Goal: Contribute content: Contribute content

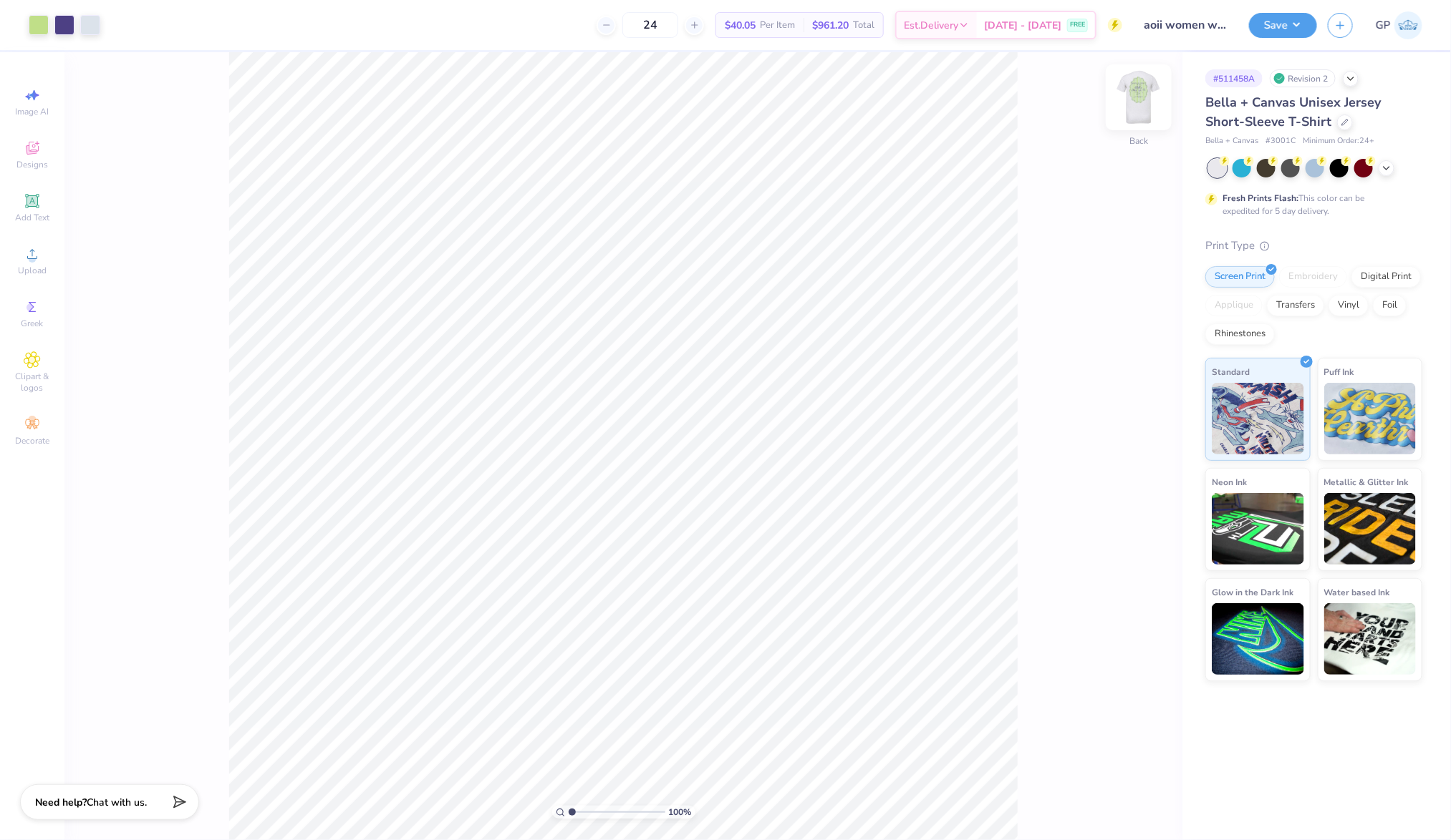
click at [1125, 97] on img at bounding box center [1138, 97] width 57 height 57
click at [35, 257] on circle at bounding box center [32, 259] width 8 height 8
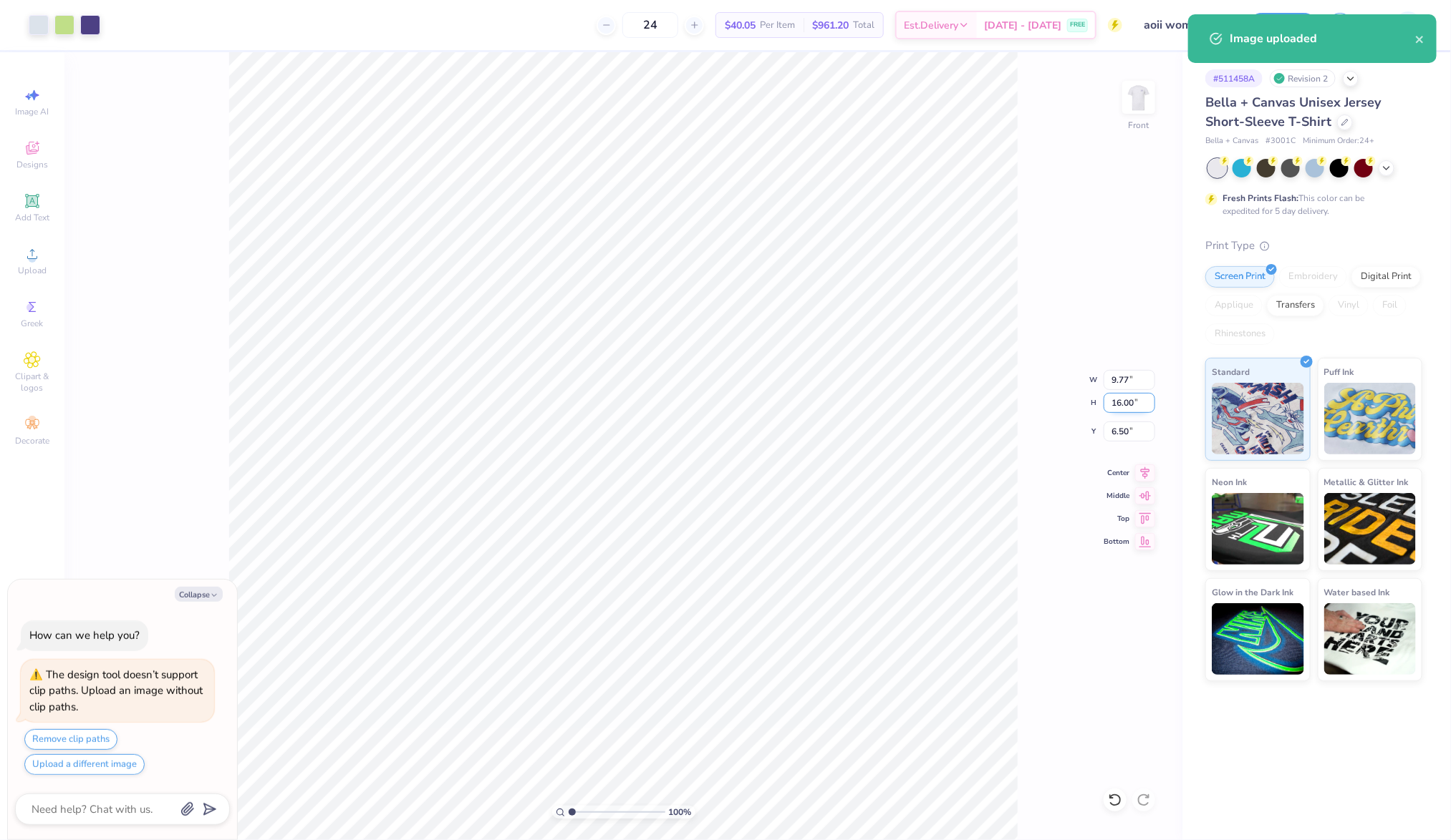
click at [1121, 396] on input "16.00" at bounding box center [1129, 402] width 51 height 20
type input "15"
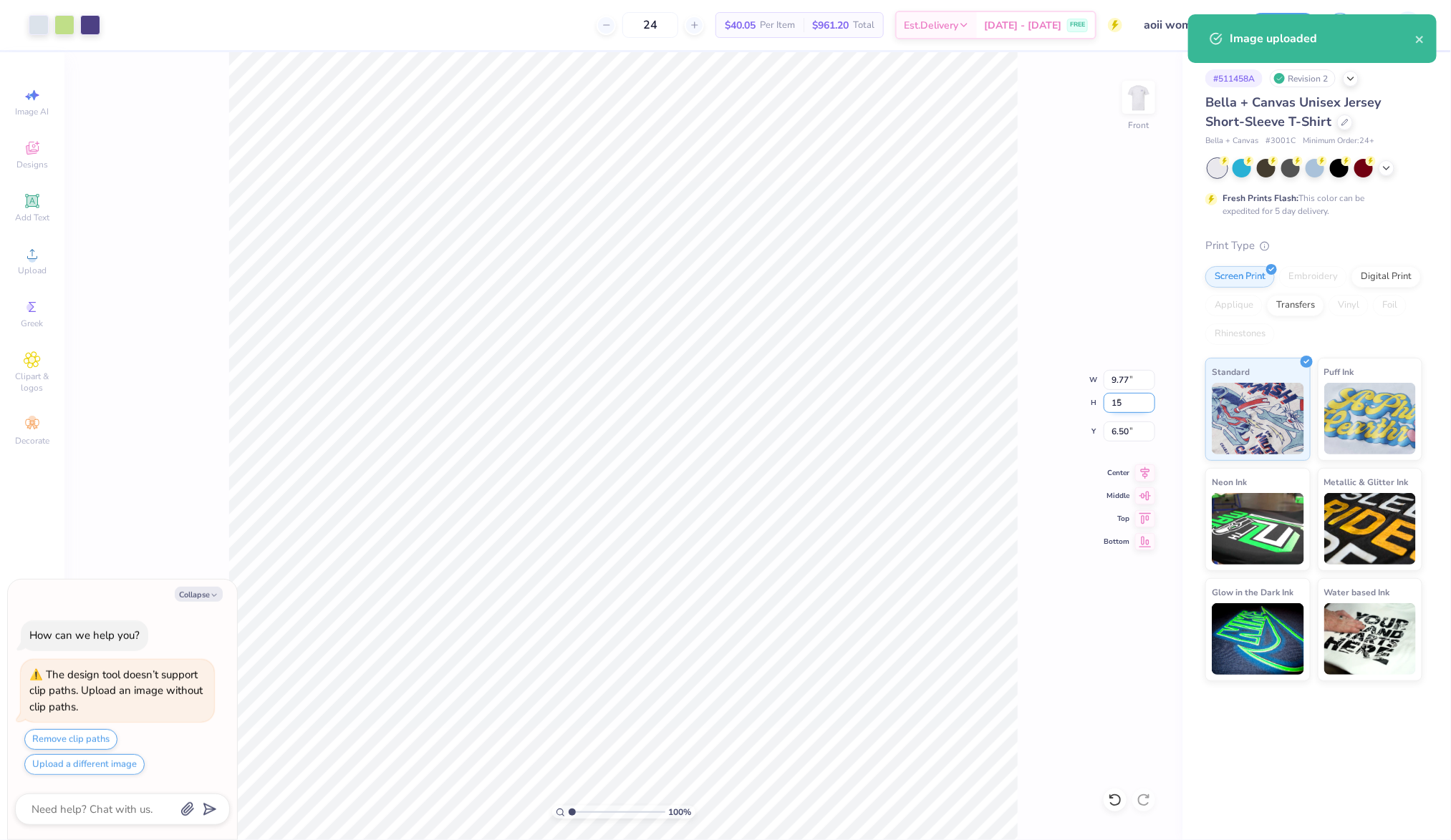
type input "9.16"
type input "15.00"
type input "7.00"
type textarea "x"
click at [1136, 432] on input "7.00" at bounding box center [1129, 431] width 51 height 20
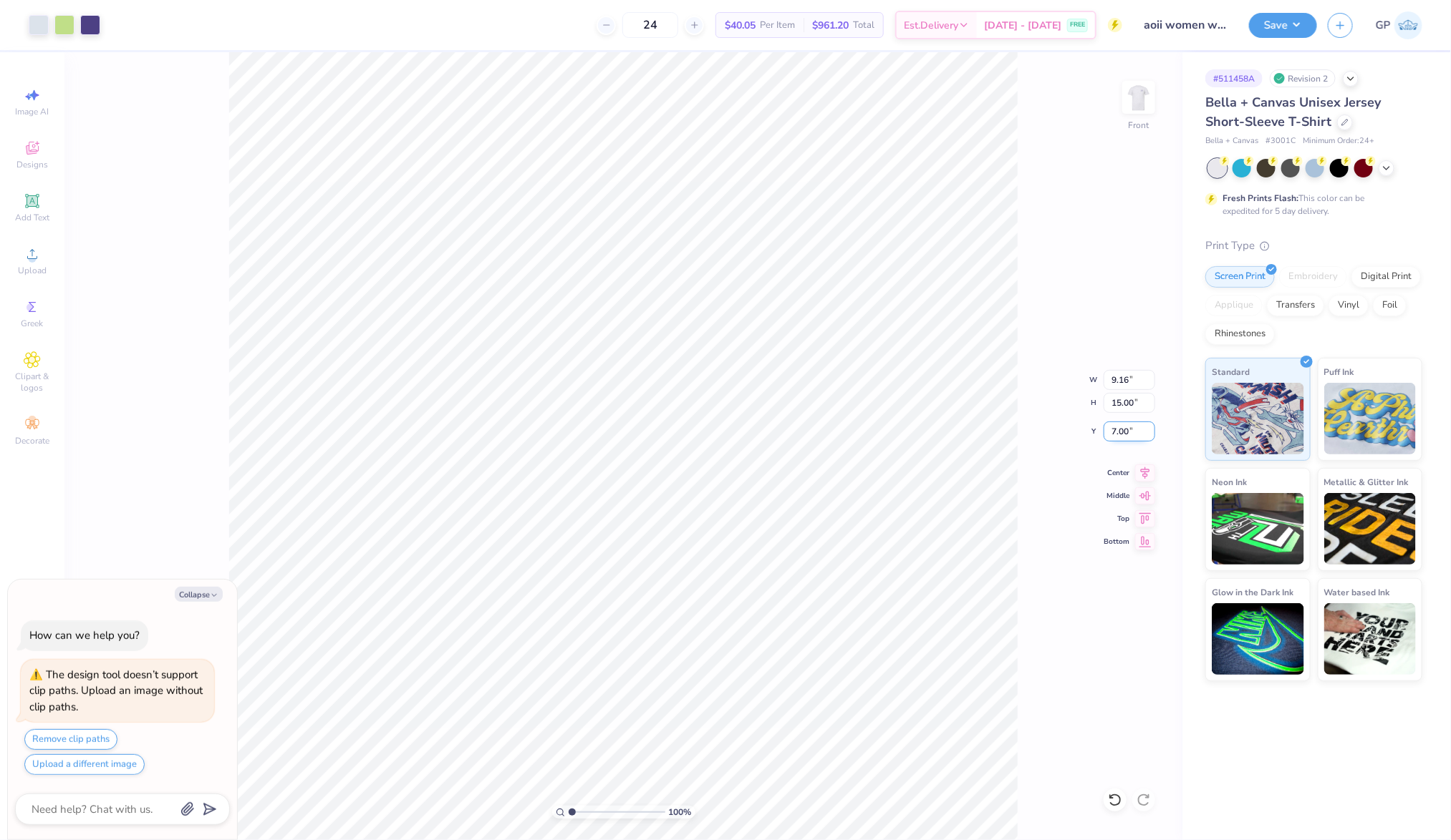
click at [1136, 432] on input "7.00" at bounding box center [1129, 431] width 51 height 20
type input "3.00"
click at [45, 265] on div "Upload" at bounding box center [32, 260] width 51 height 42
click at [22, 267] on span "Upload" at bounding box center [32, 270] width 28 height 11
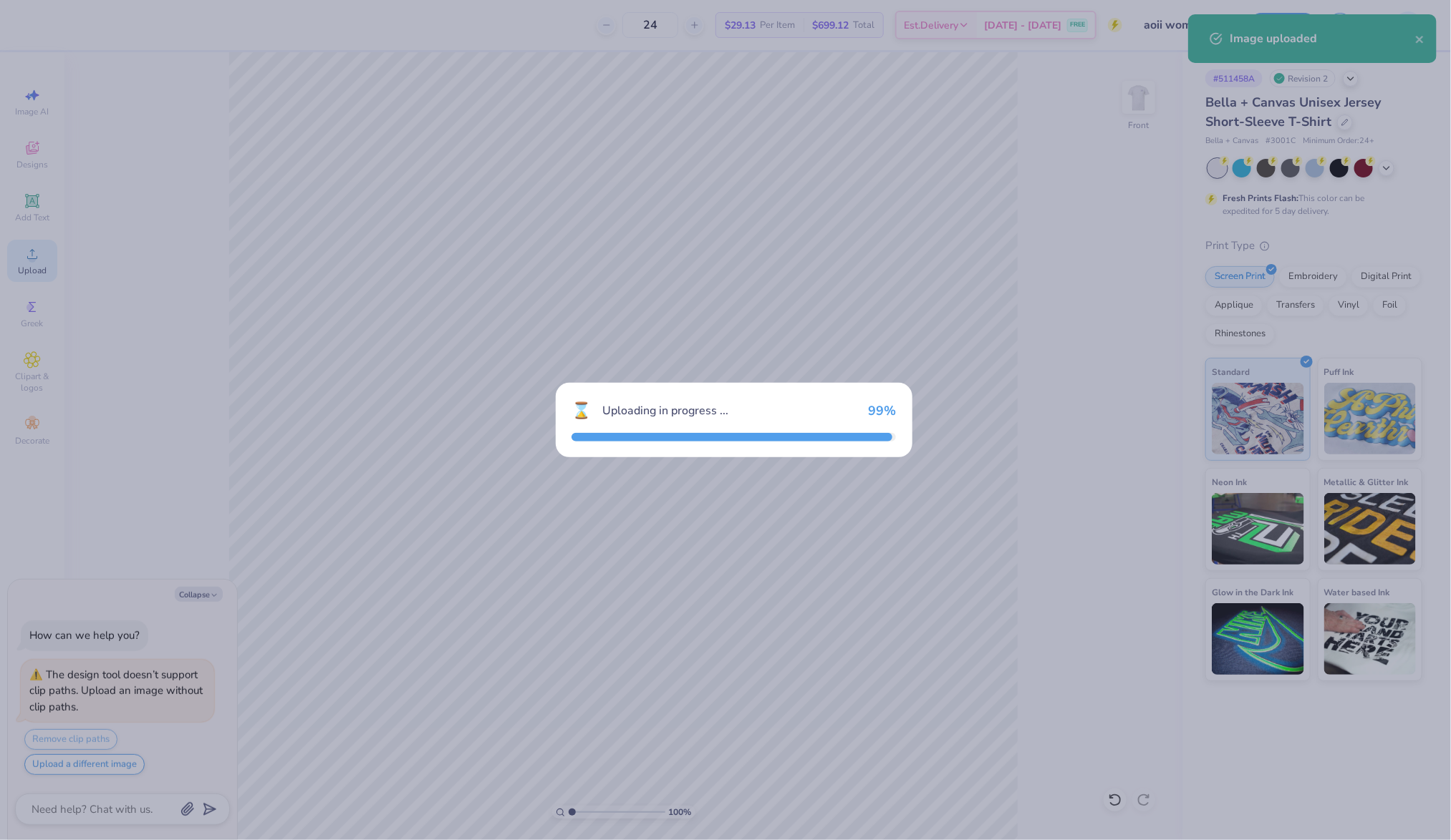
type textarea "x"
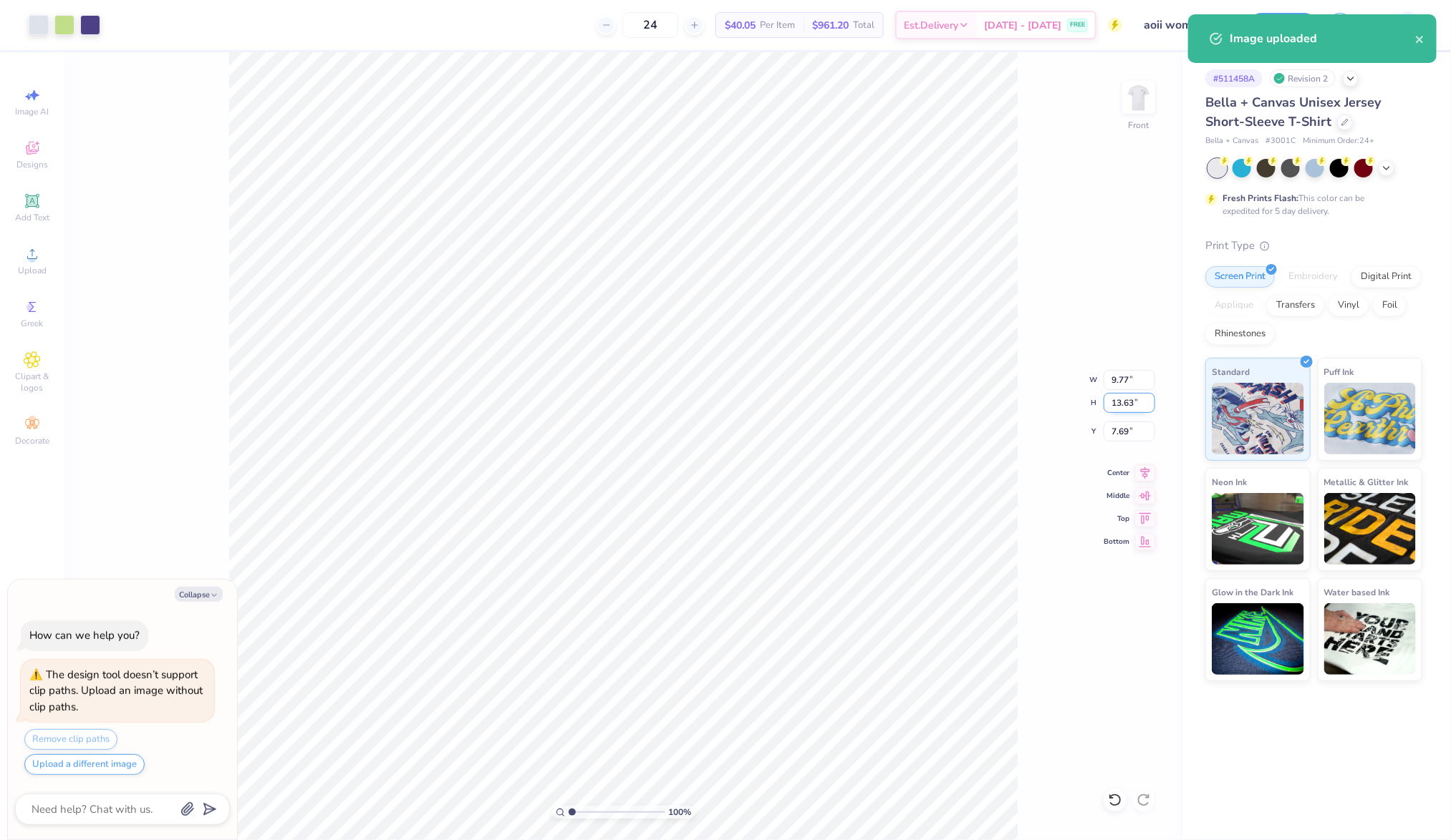
click at [1124, 400] on input "13.63" at bounding box center [1129, 402] width 51 height 20
type input "15"
type textarea "x"
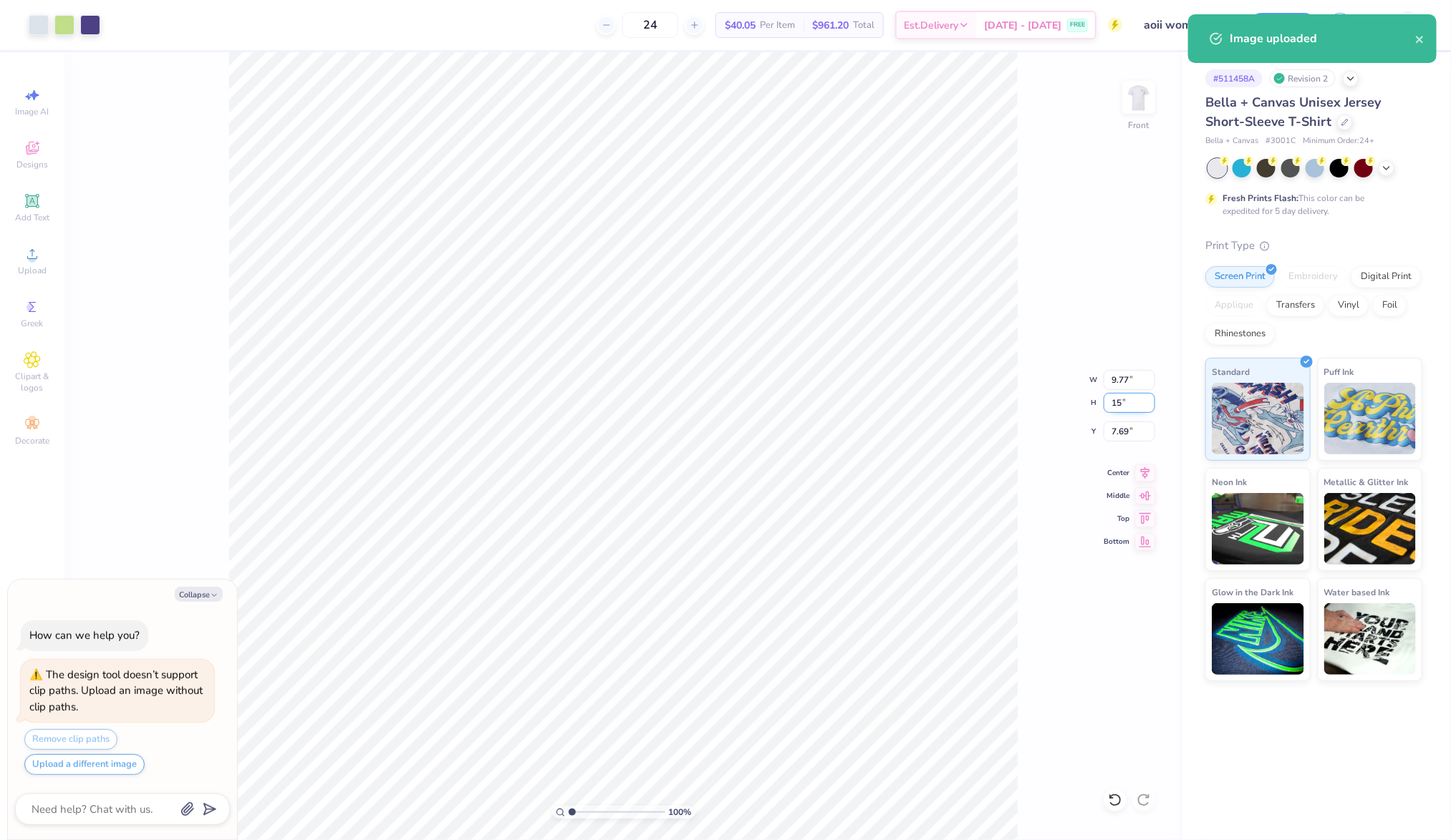
type input "10.76"
type input "15.00"
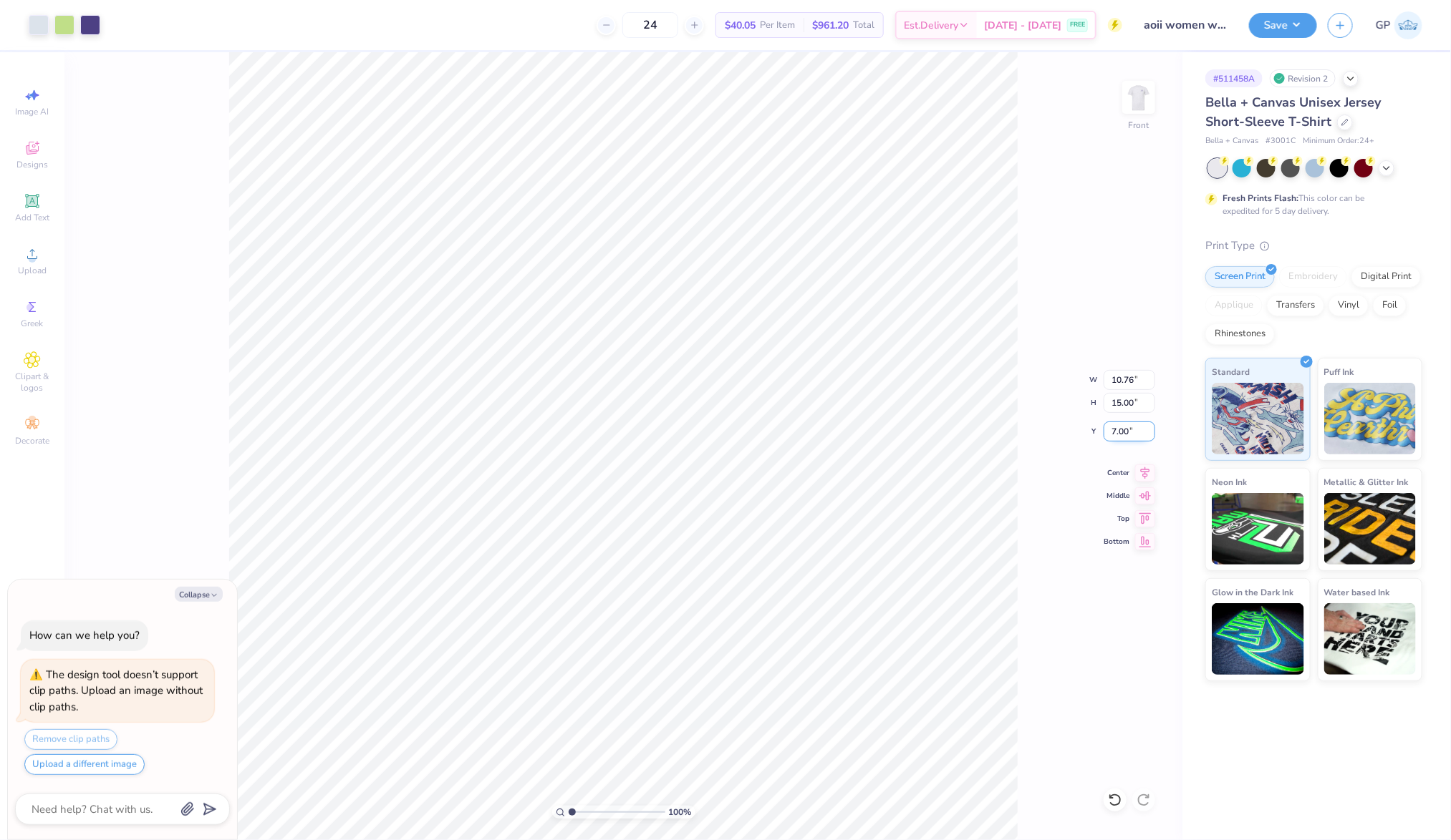
click at [1128, 430] on input "7.00" at bounding box center [1129, 431] width 51 height 20
type input "3"
type textarea "x"
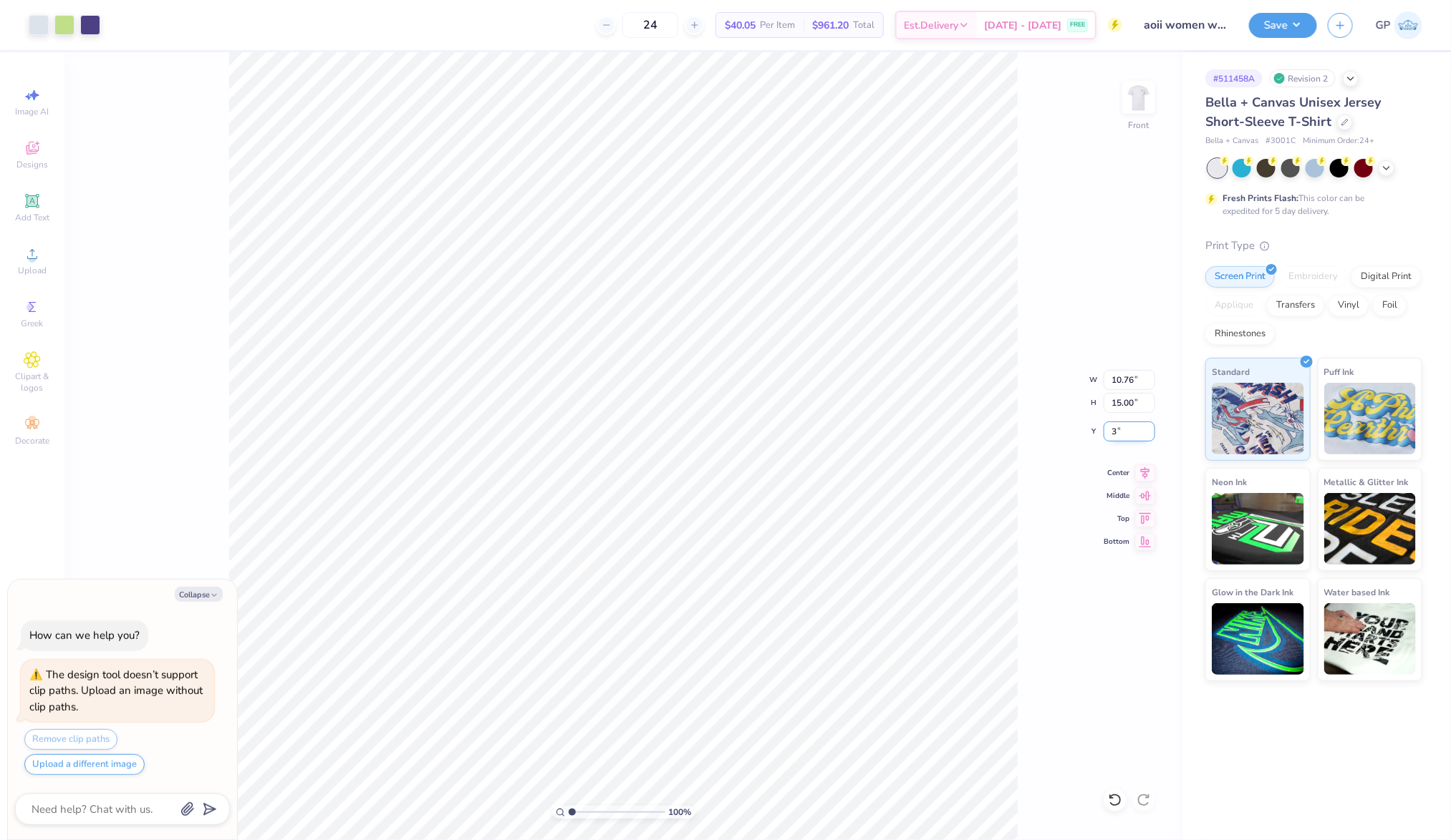
type input "3.00"
click at [1271, 24] on button "Save" at bounding box center [1282, 23] width 68 height 25
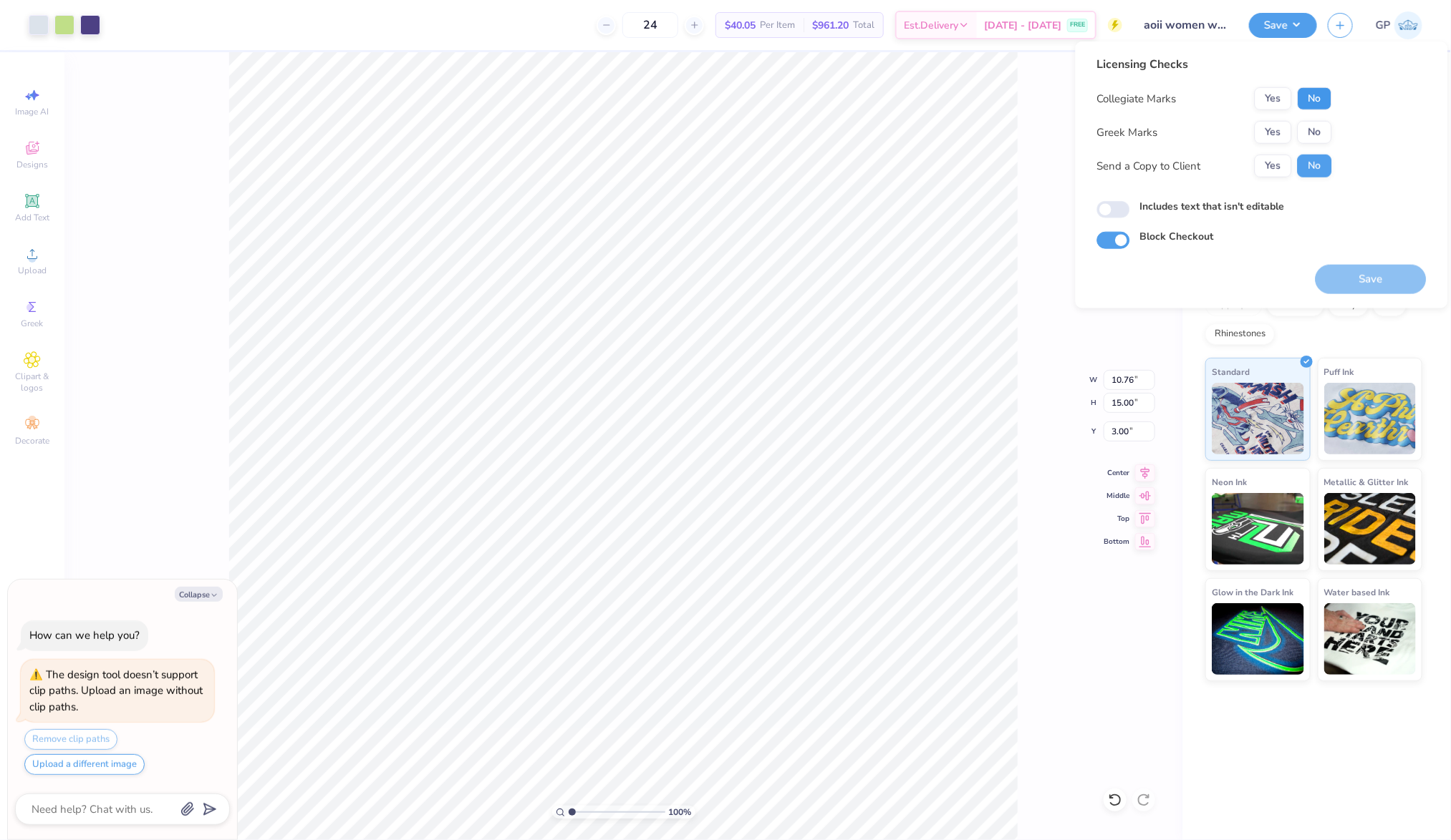
click at [1311, 97] on button "No" at bounding box center [1315, 98] width 34 height 23
click at [28, 247] on icon at bounding box center [33, 254] width 17 height 17
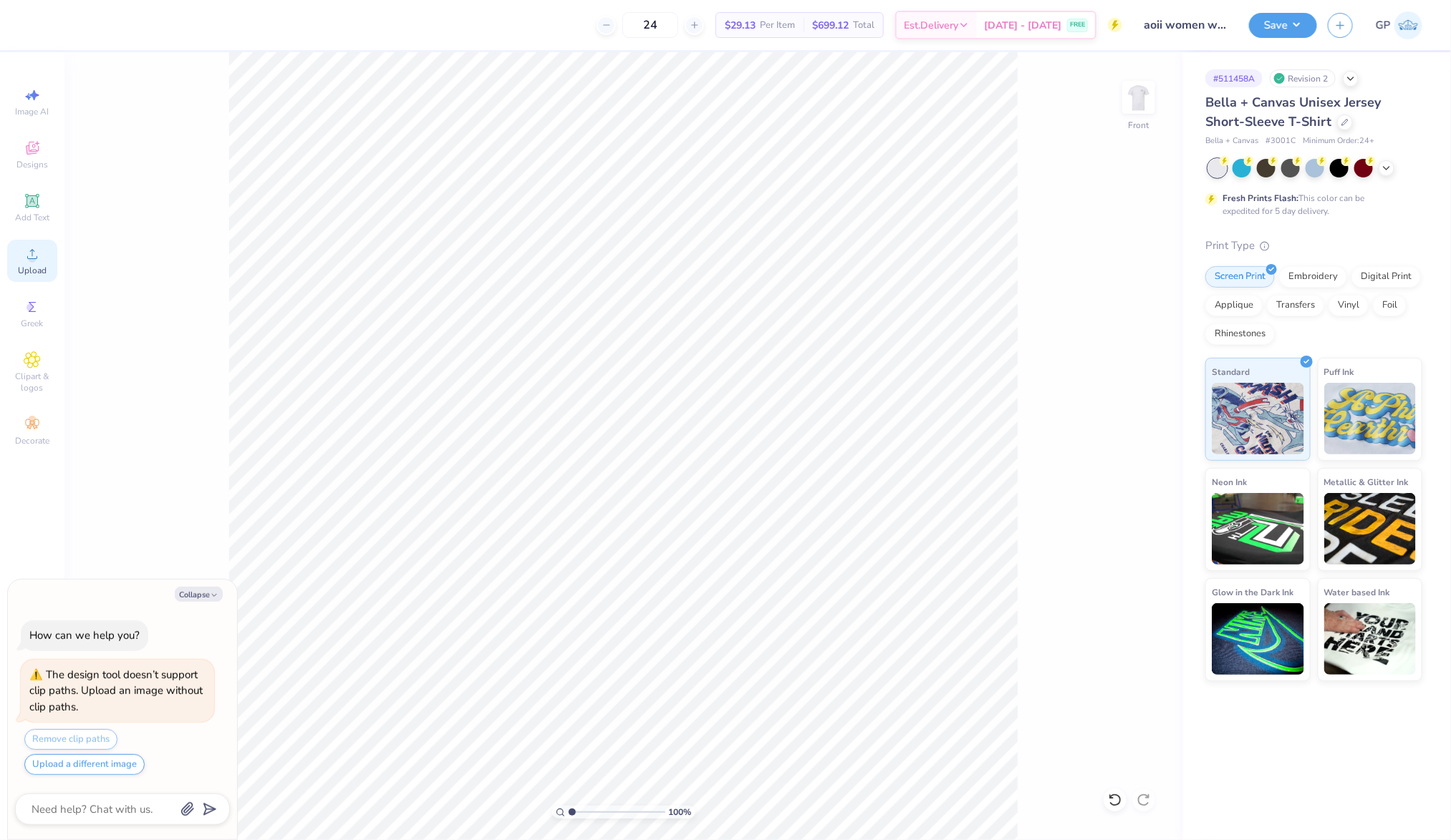
click at [36, 269] on span "Upload" at bounding box center [32, 270] width 28 height 11
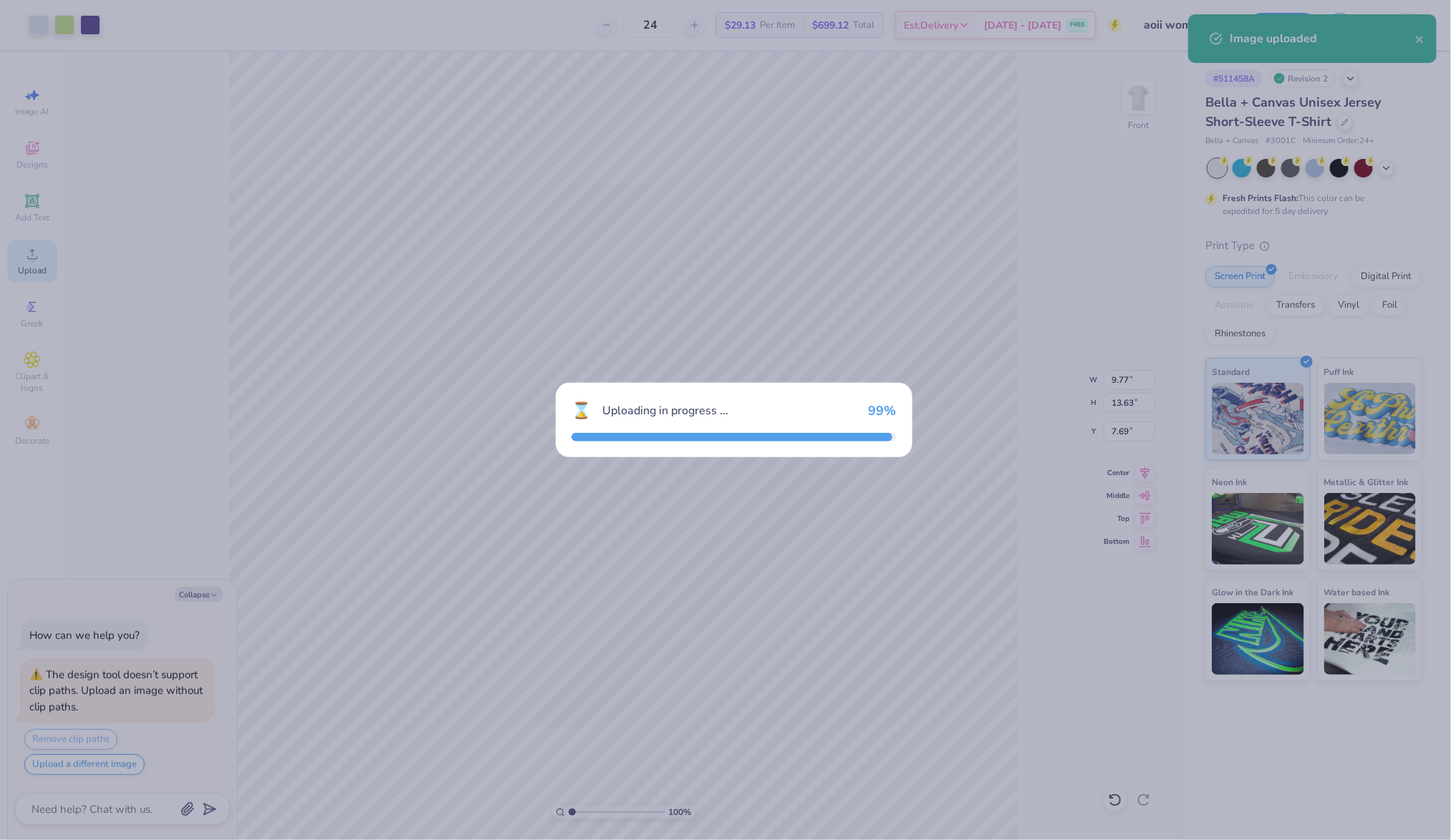
type textarea "x"
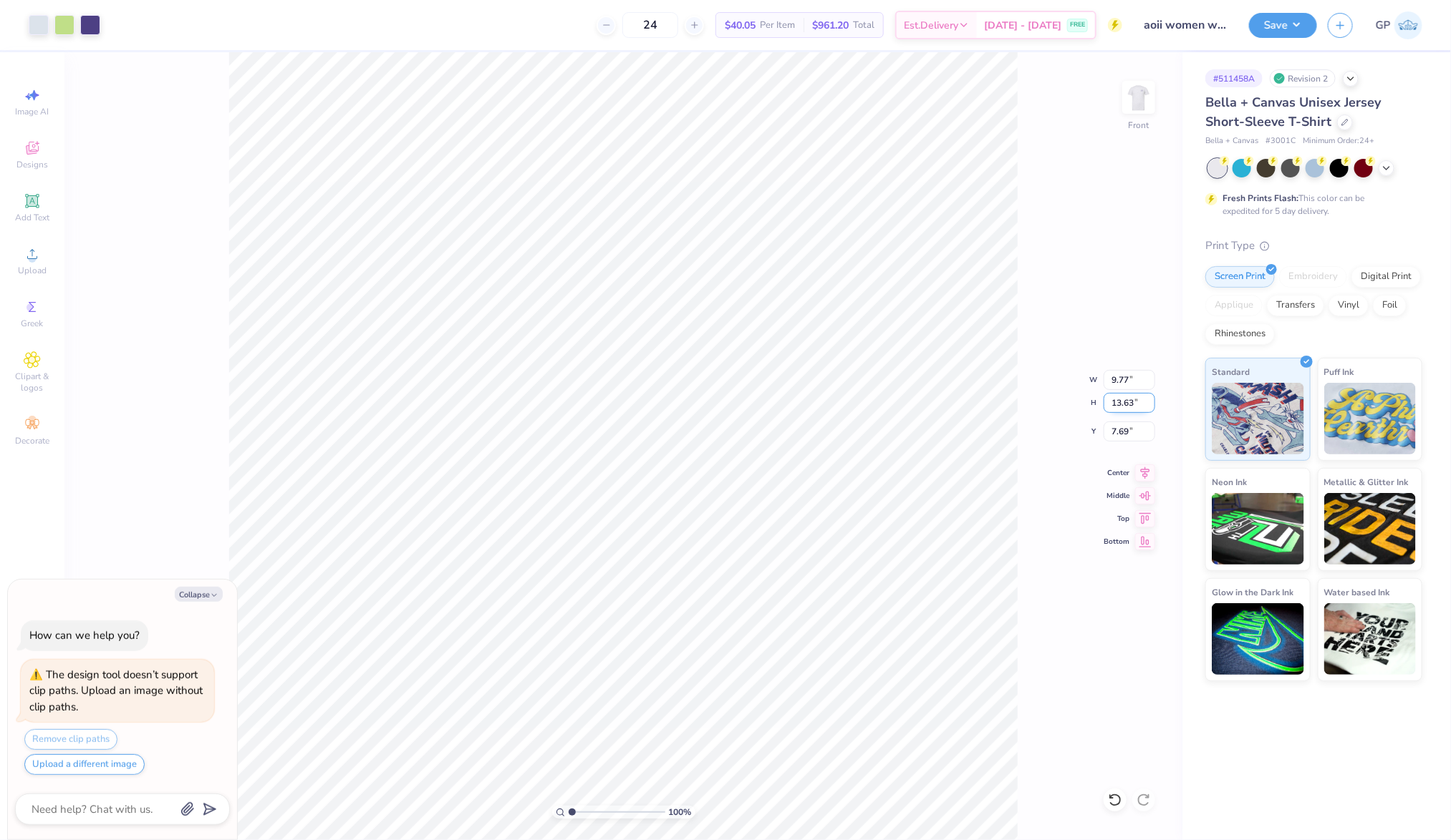
click at [1125, 411] on input "13.63" at bounding box center [1129, 402] width 51 height 20
type input "15"
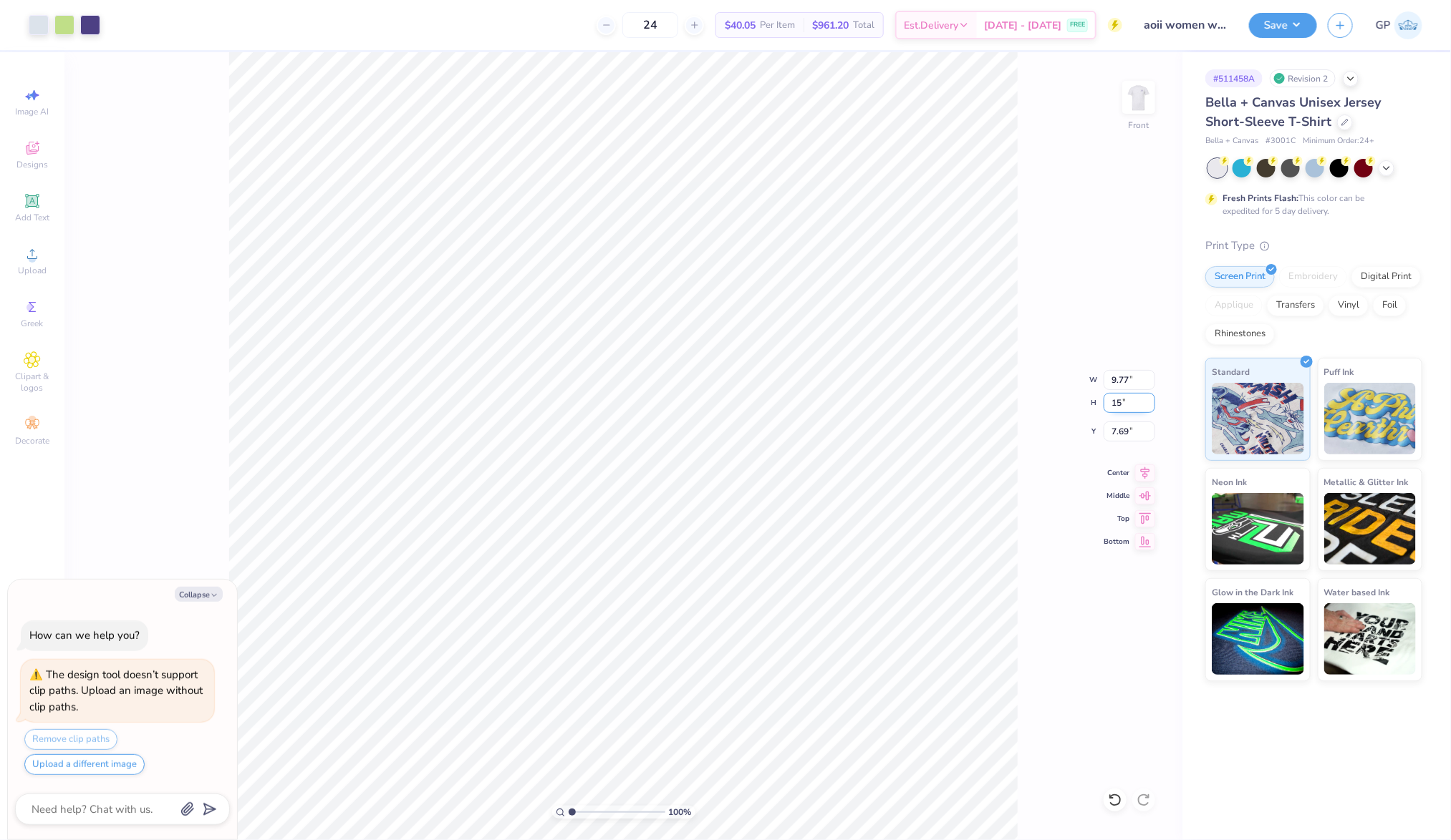
type textarea "x"
type input "10.76"
type input "15.00"
click at [1131, 436] on input "7.00" at bounding box center [1129, 431] width 51 height 20
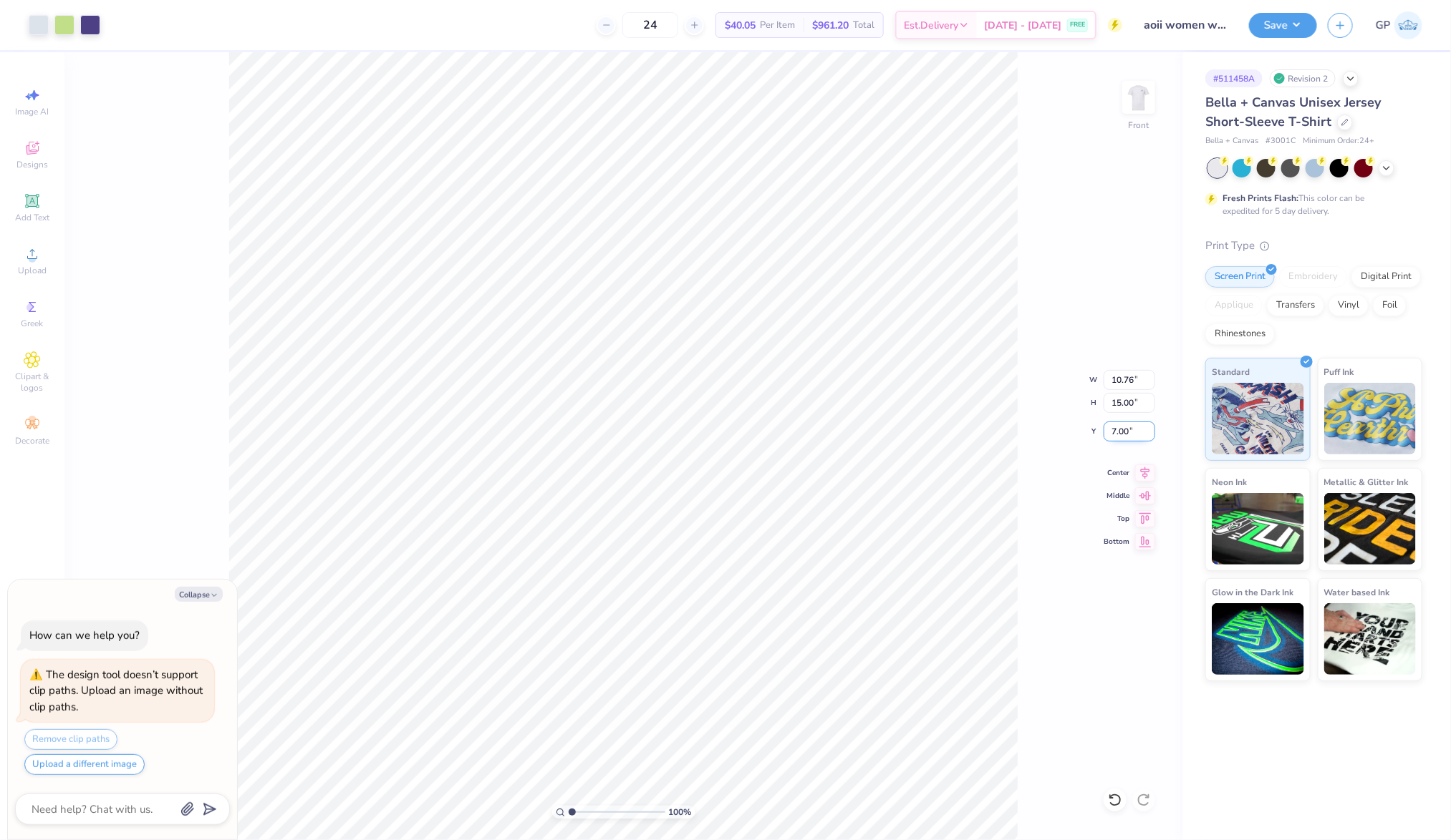
click at [1131, 436] on input "7.00" at bounding box center [1129, 431] width 51 height 20
type input "3"
type textarea "x"
type input "3.00"
click at [1269, 18] on button "Save" at bounding box center [1282, 23] width 68 height 25
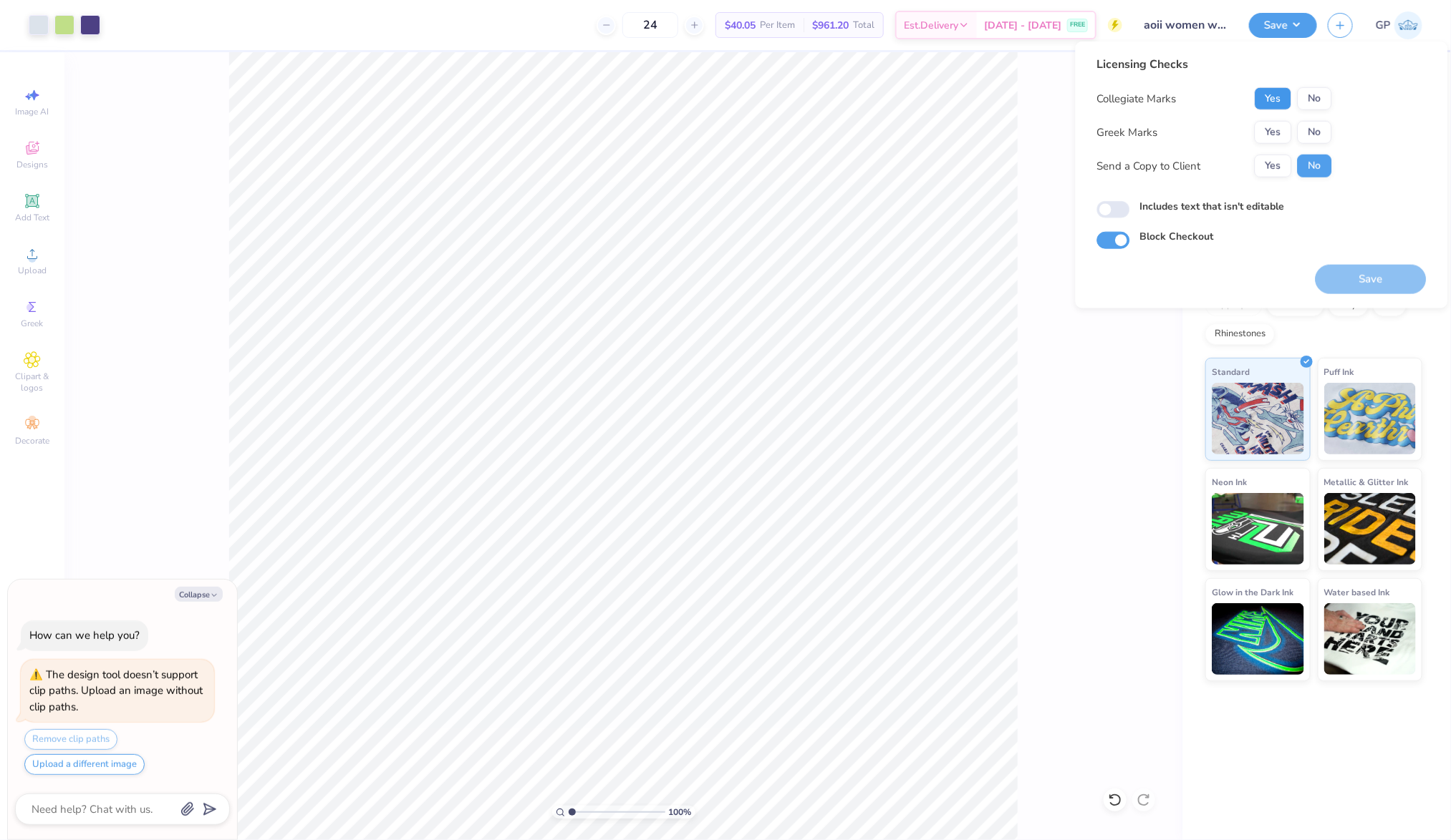
click at [1275, 93] on button "Yes" at bounding box center [1273, 98] width 37 height 23
click at [1271, 133] on button "Yes" at bounding box center [1273, 132] width 37 height 23
type textarea "x"
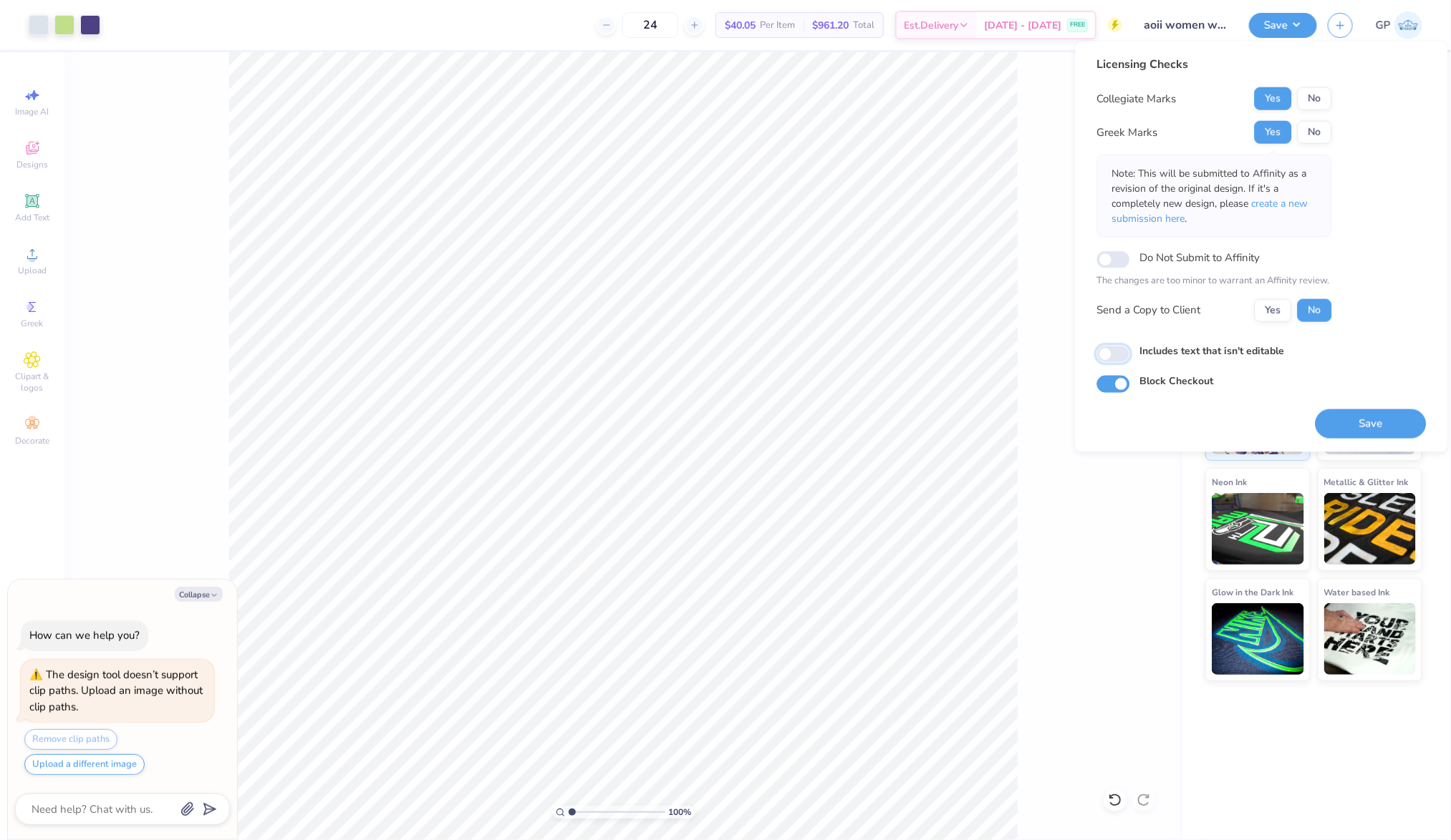
click at [1116, 355] on input "Includes text that isn't editable" at bounding box center [1114, 354] width 33 height 17
checkbox input "true"
click at [1340, 416] on button "Save" at bounding box center [1371, 423] width 111 height 29
type textarea "x"
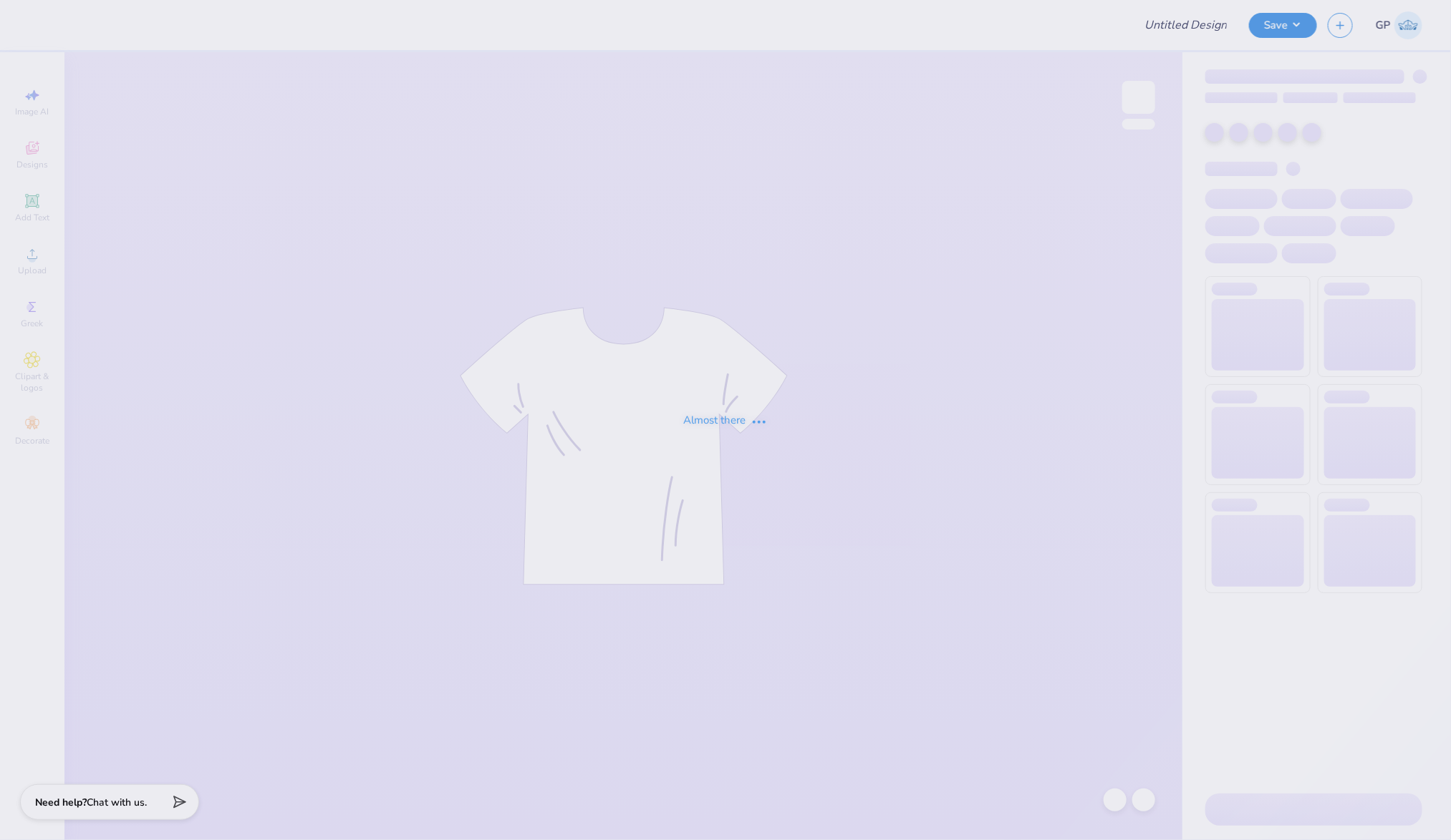
type input "Dphie bid day hoodie"
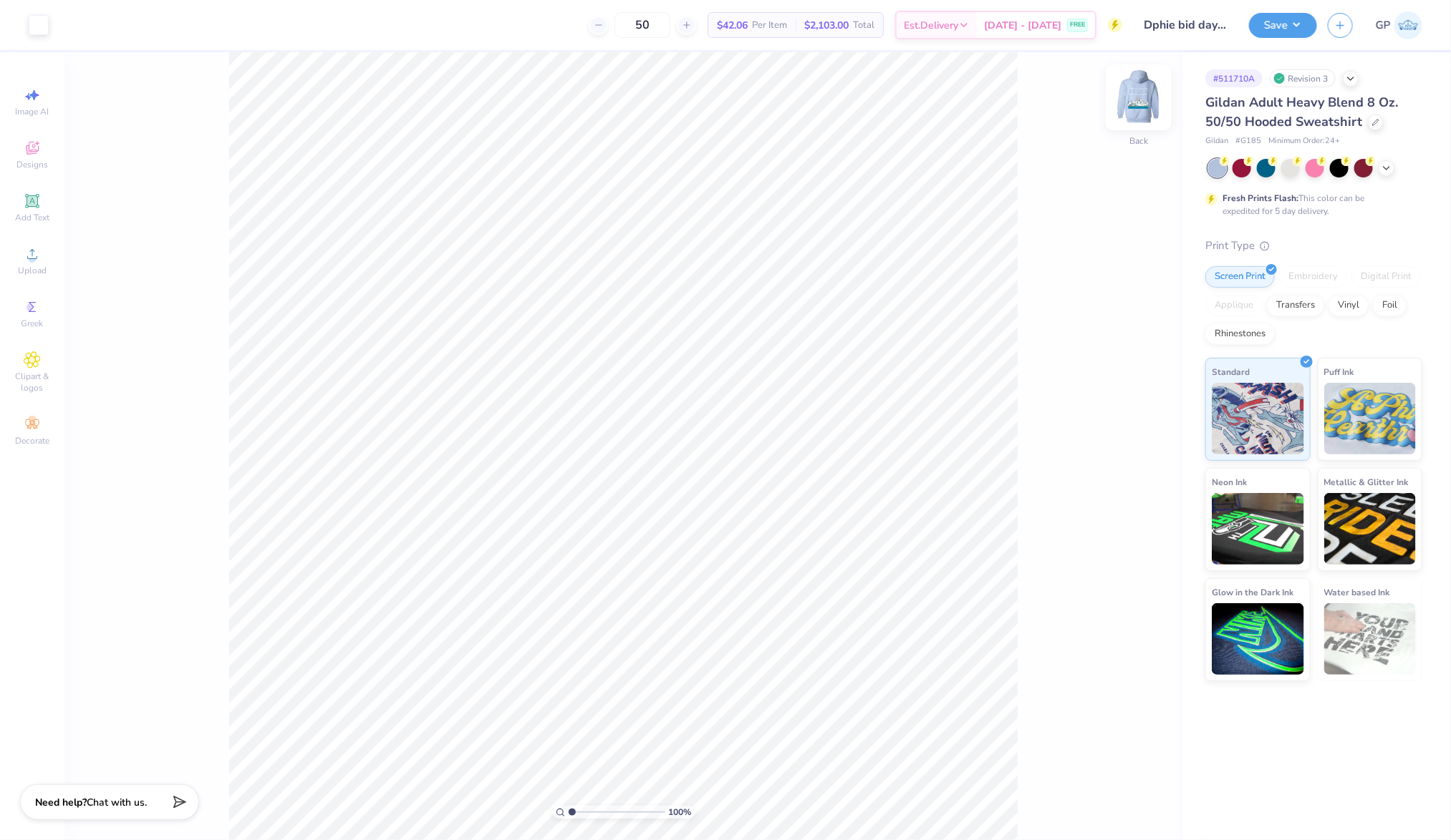
click at [1154, 97] on img at bounding box center [1138, 97] width 57 height 57
